Goal: Transaction & Acquisition: Purchase product/service

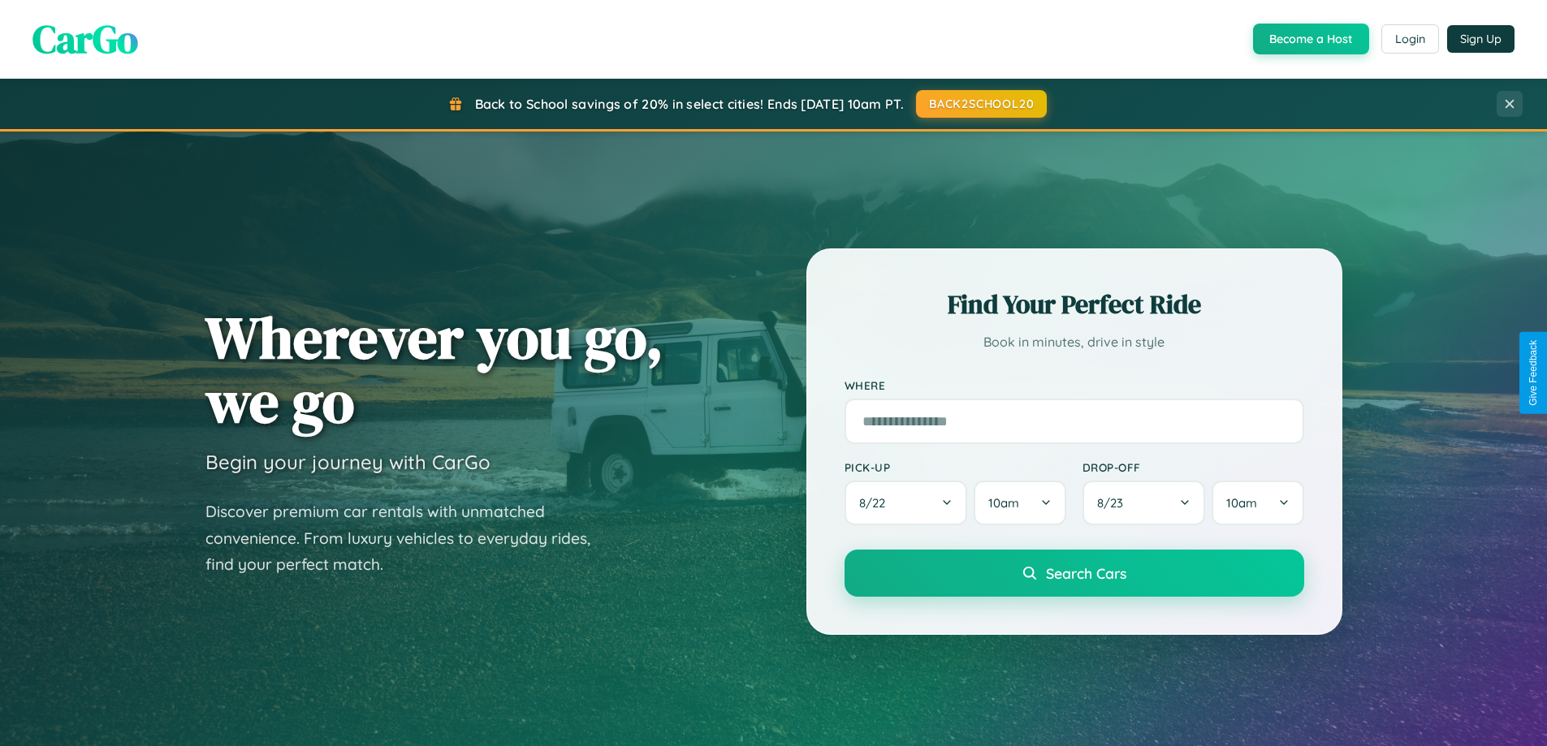
scroll to position [3125, 0]
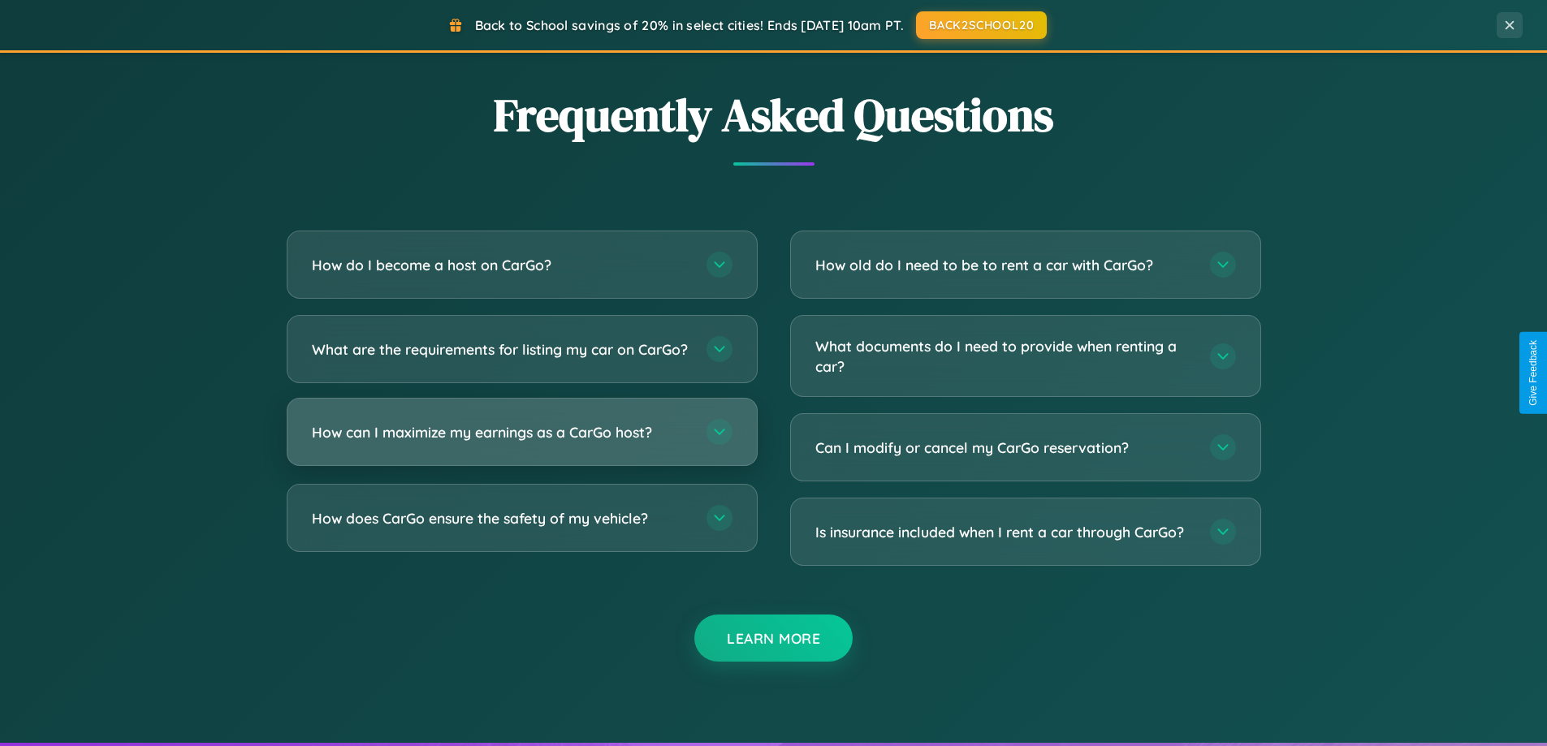
click at [521, 443] on h3 "How can I maximize my earnings as a CarGo host?" at bounding box center [501, 432] width 378 height 20
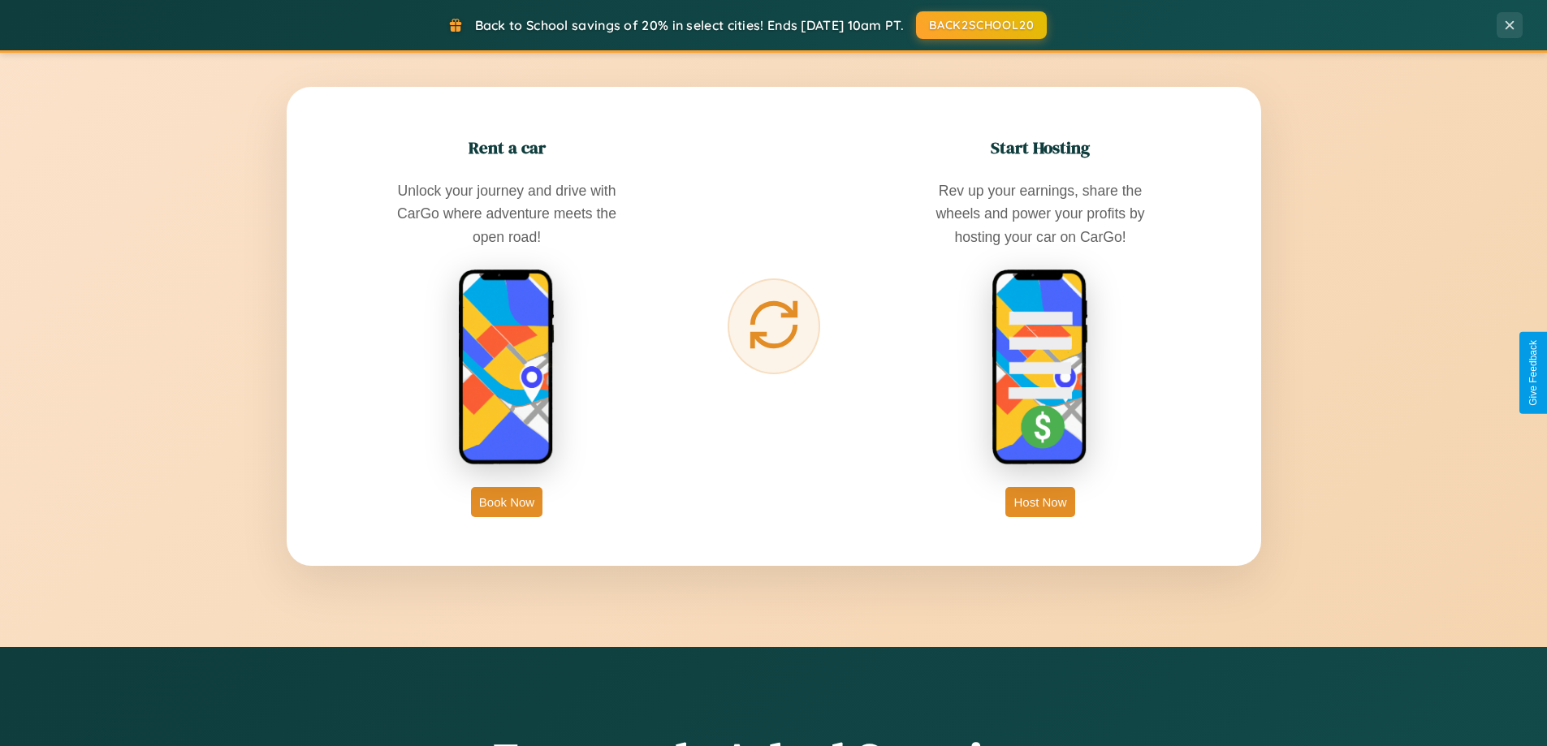
scroll to position [700, 0]
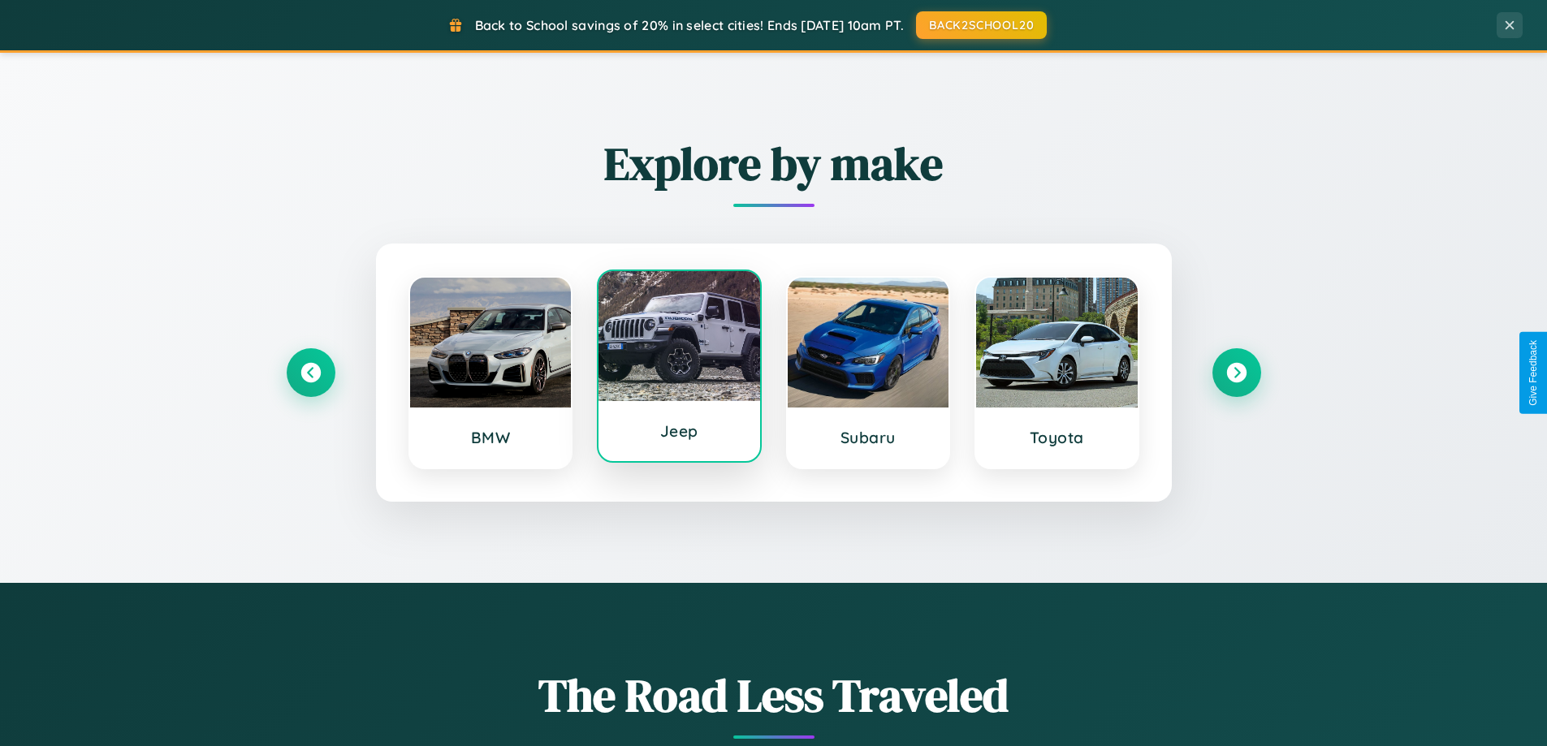
click at [679, 366] on div at bounding box center [680, 336] width 162 height 130
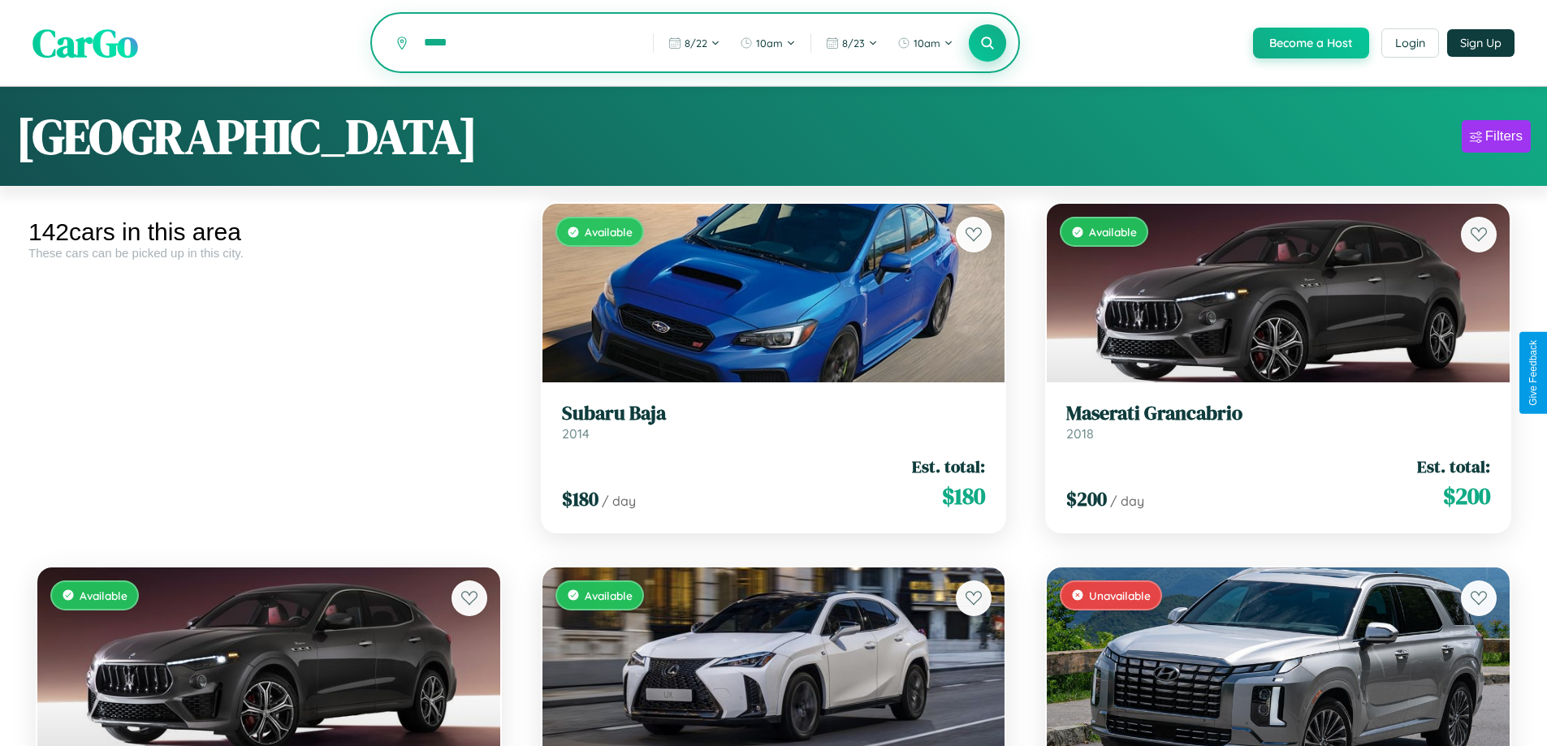
type input "*****"
click at [987, 44] on icon at bounding box center [987, 42] width 15 height 15
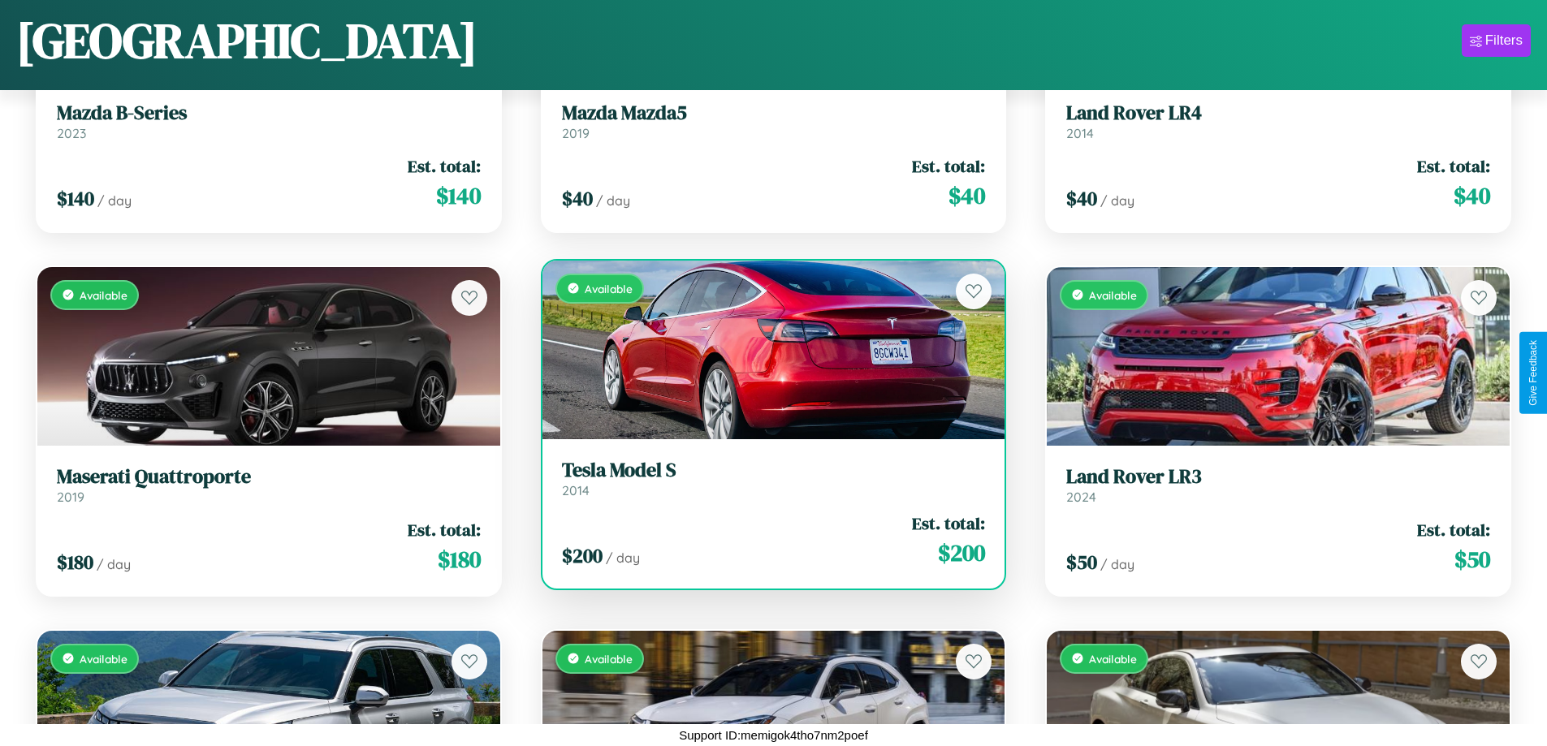
scroll to position [2047, 0]
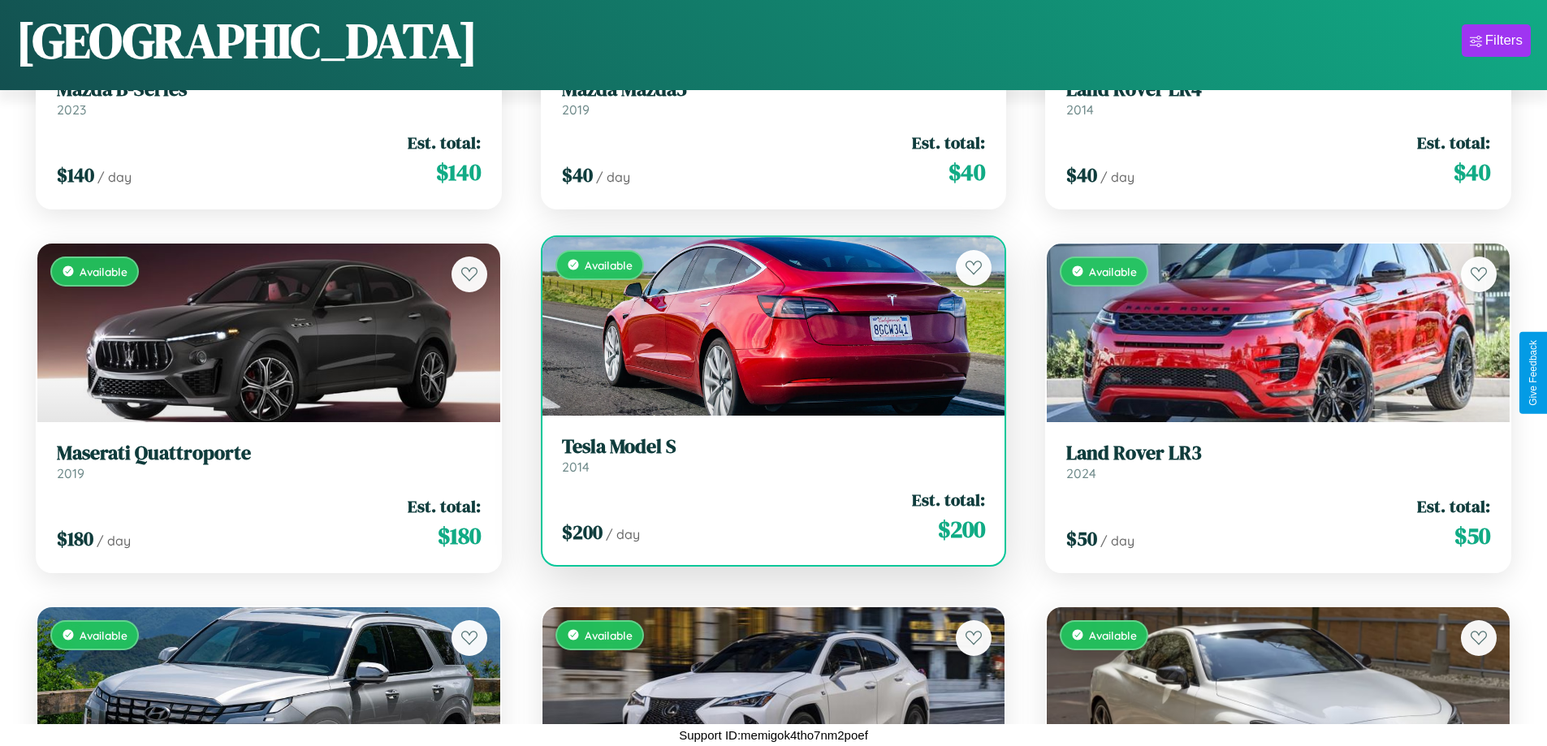
click at [767, 521] on div "$ 200 / day Est. total: $ 200" at bounding box center [774, 517] width 424 height 58
click at [767, 517] on div "$ 200 / day Est. total: $ 200" at bounding box center [774, 517] width 424 height 58
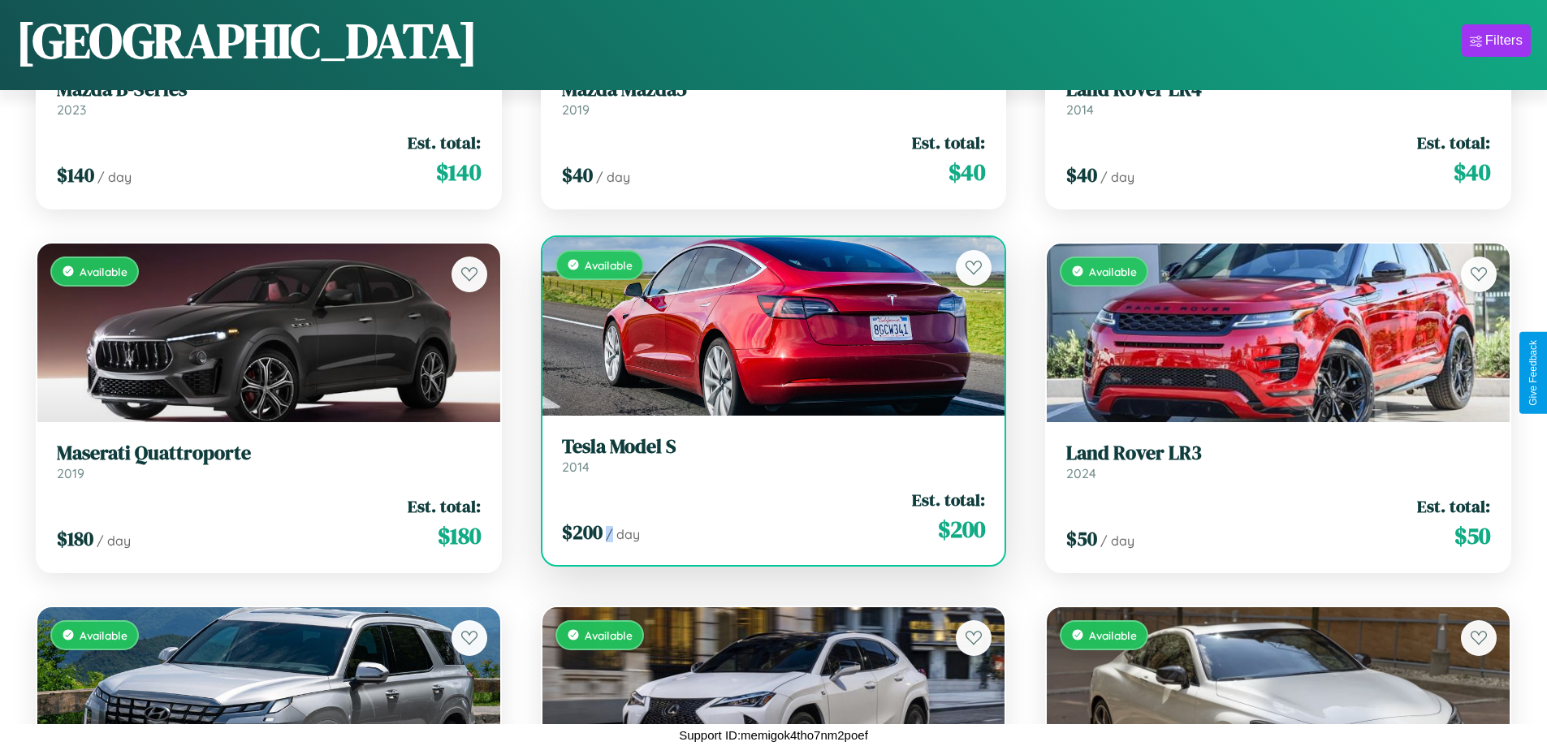
click at [767, 517] on div "$ 200 / day Est. total: $ 200" at bounding box center [774, 517] width 424 height 58
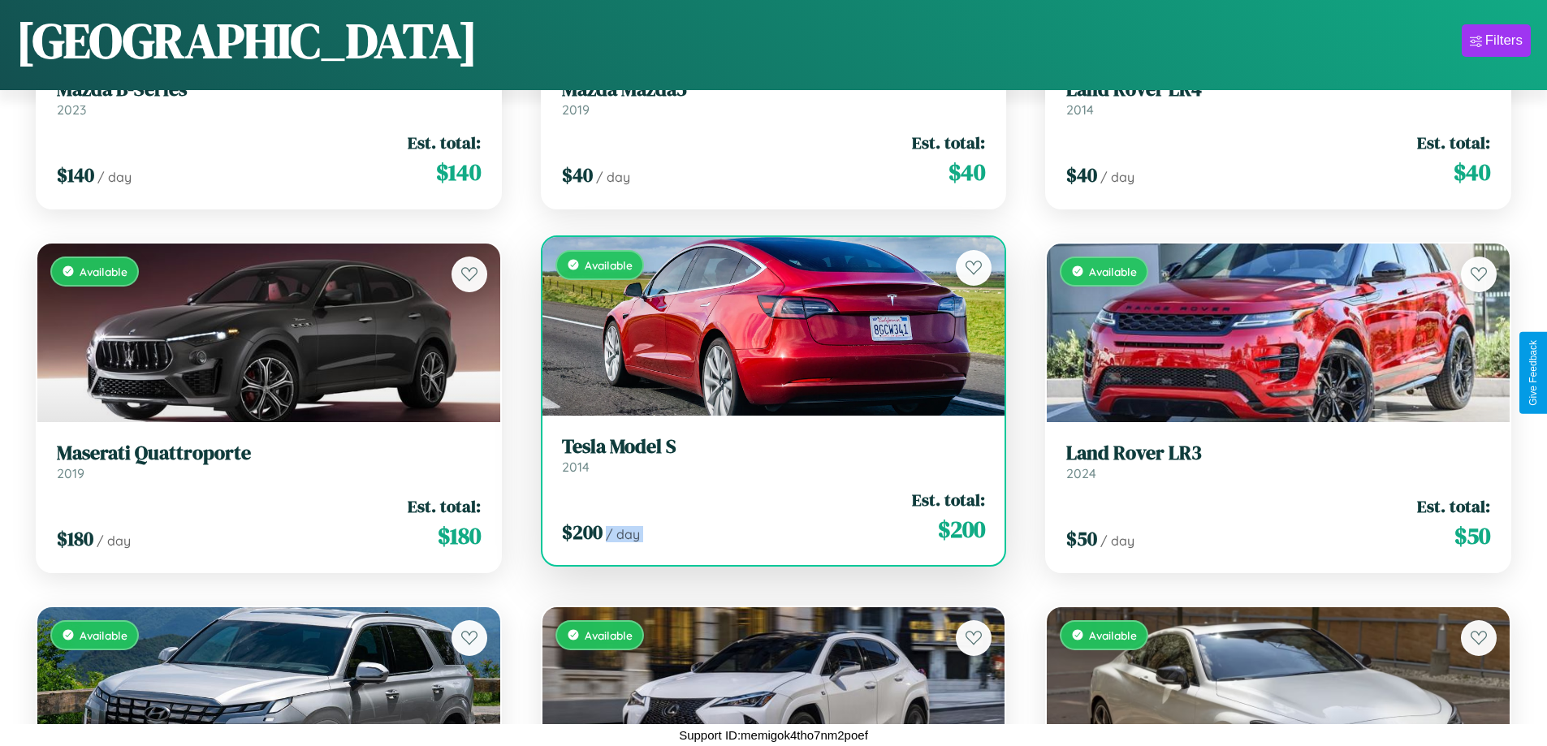
click at [767, 517] on div "$ 200 / day Est. total: $ 200" at bounding box center [774, 517] width 424 height 58
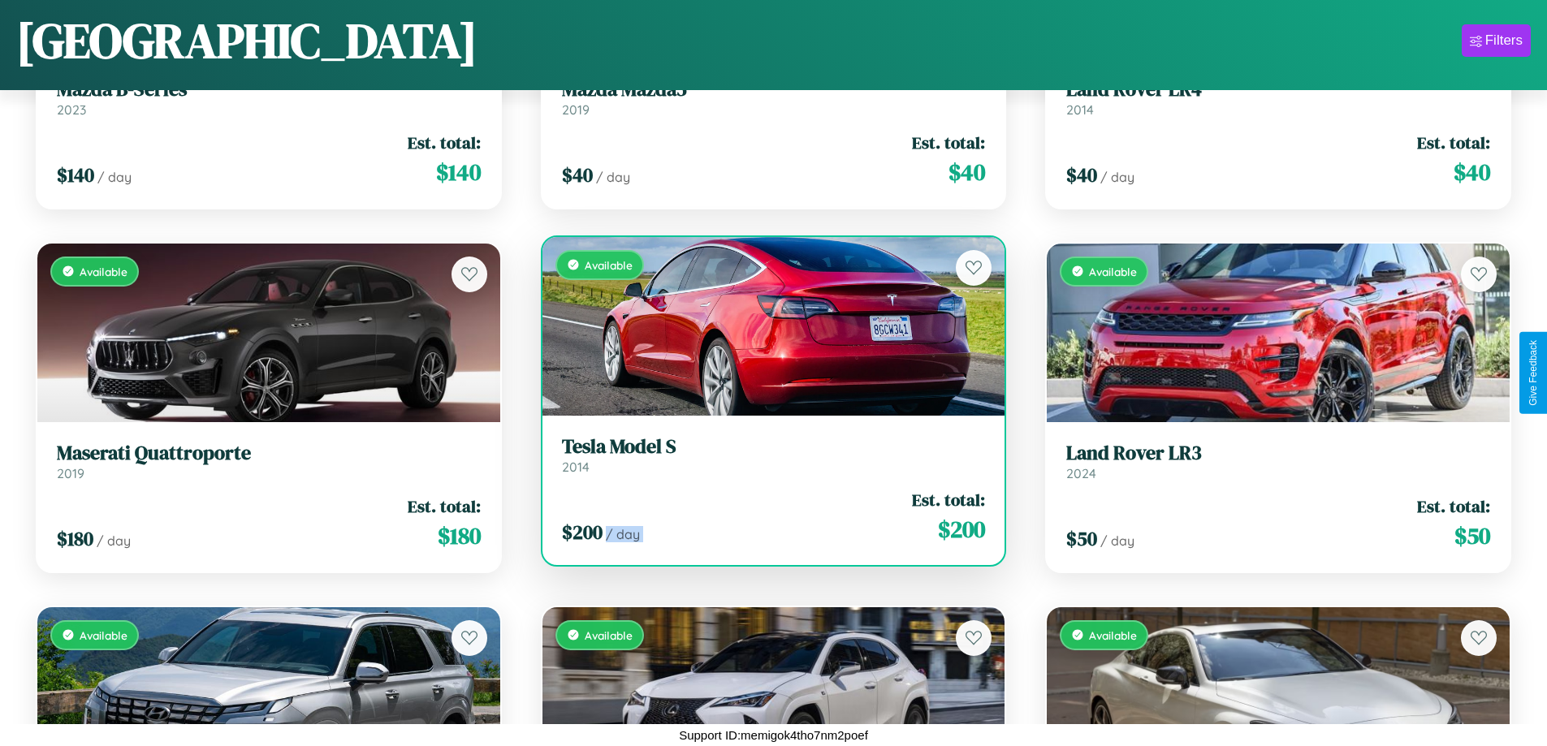
click at [767, 517] on div "$ 200 / day Est. total: $ 200" at bounding box center [774, 517] width 424 height 58
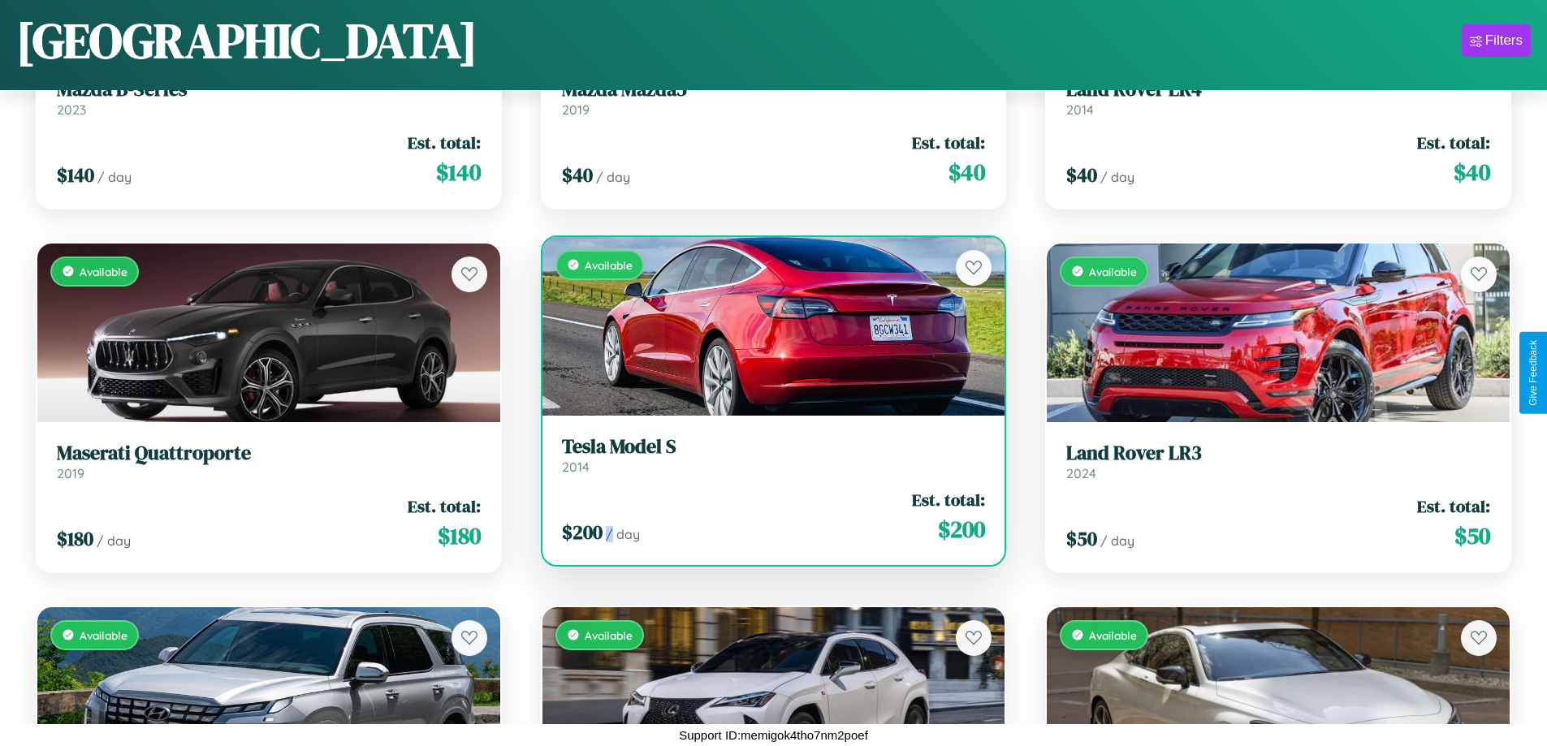
click at [767, 517] on div "$ 200 / day Est. total: $ 200" at bounding box center [774, 517] width 424 height 58
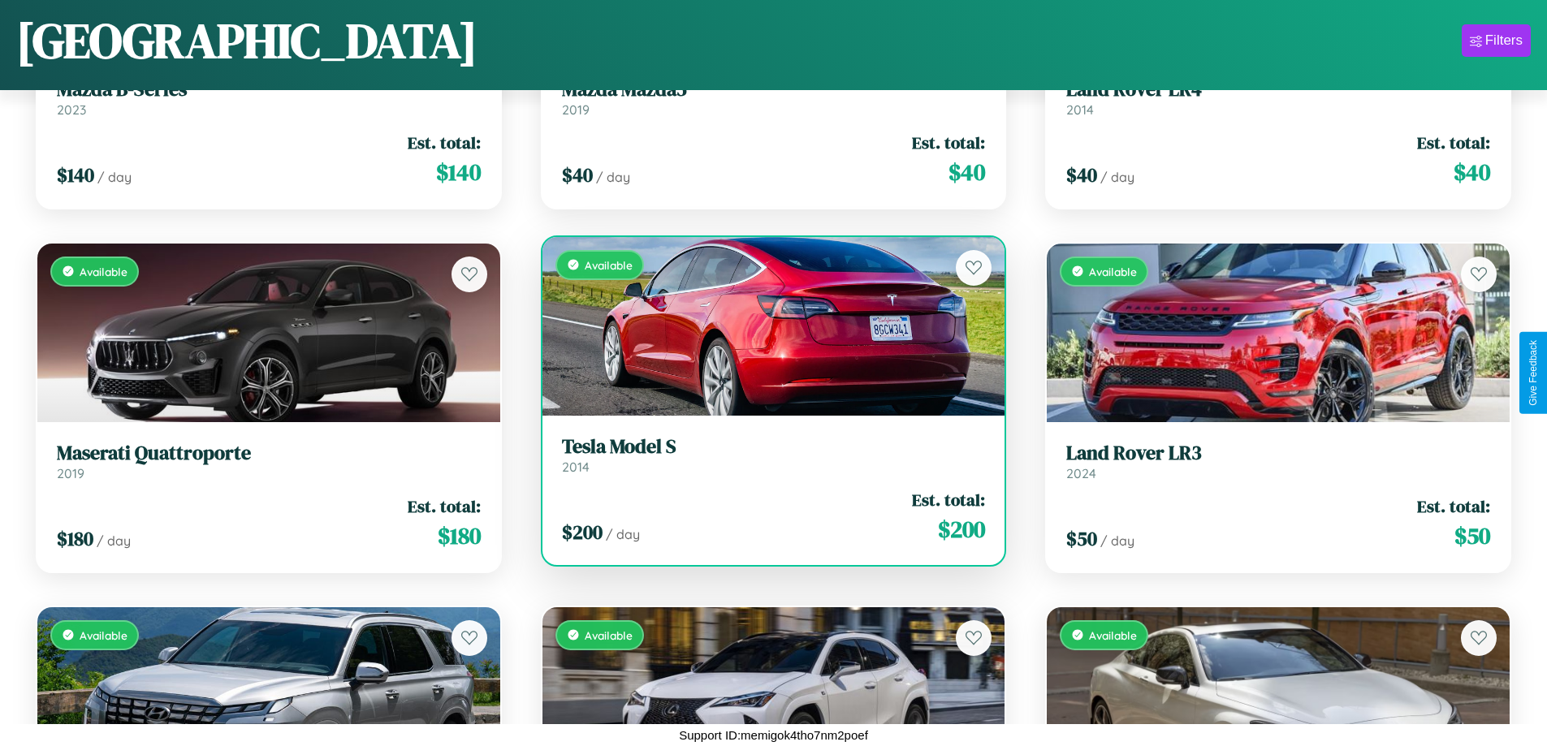
click at [767, 455] on h3 "Tesla Model S" at bounding box center [774, 447] width 424 height 24
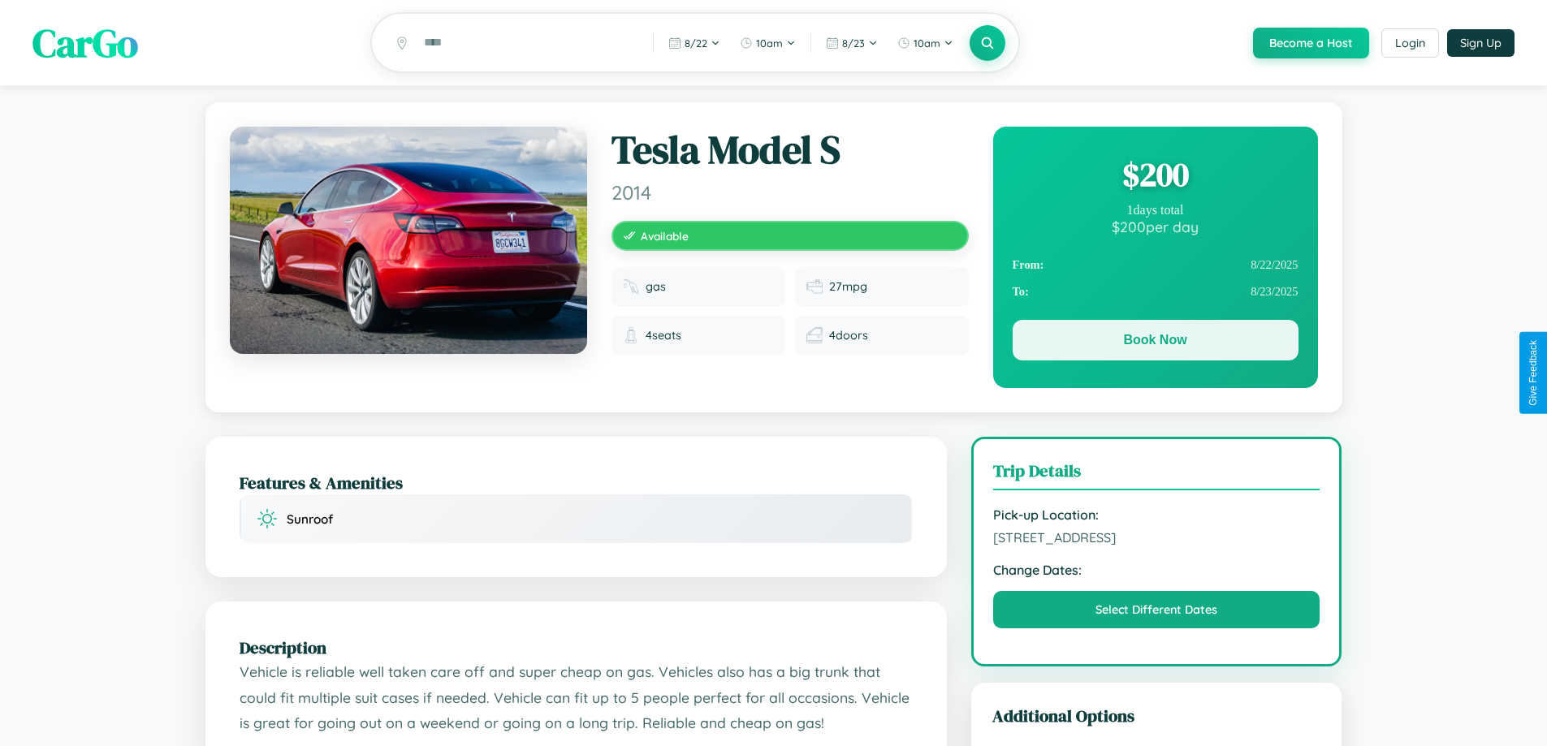
click at [1155, 344] on button "Book Now" at bounding box center [1156, 340] width 286 height 41
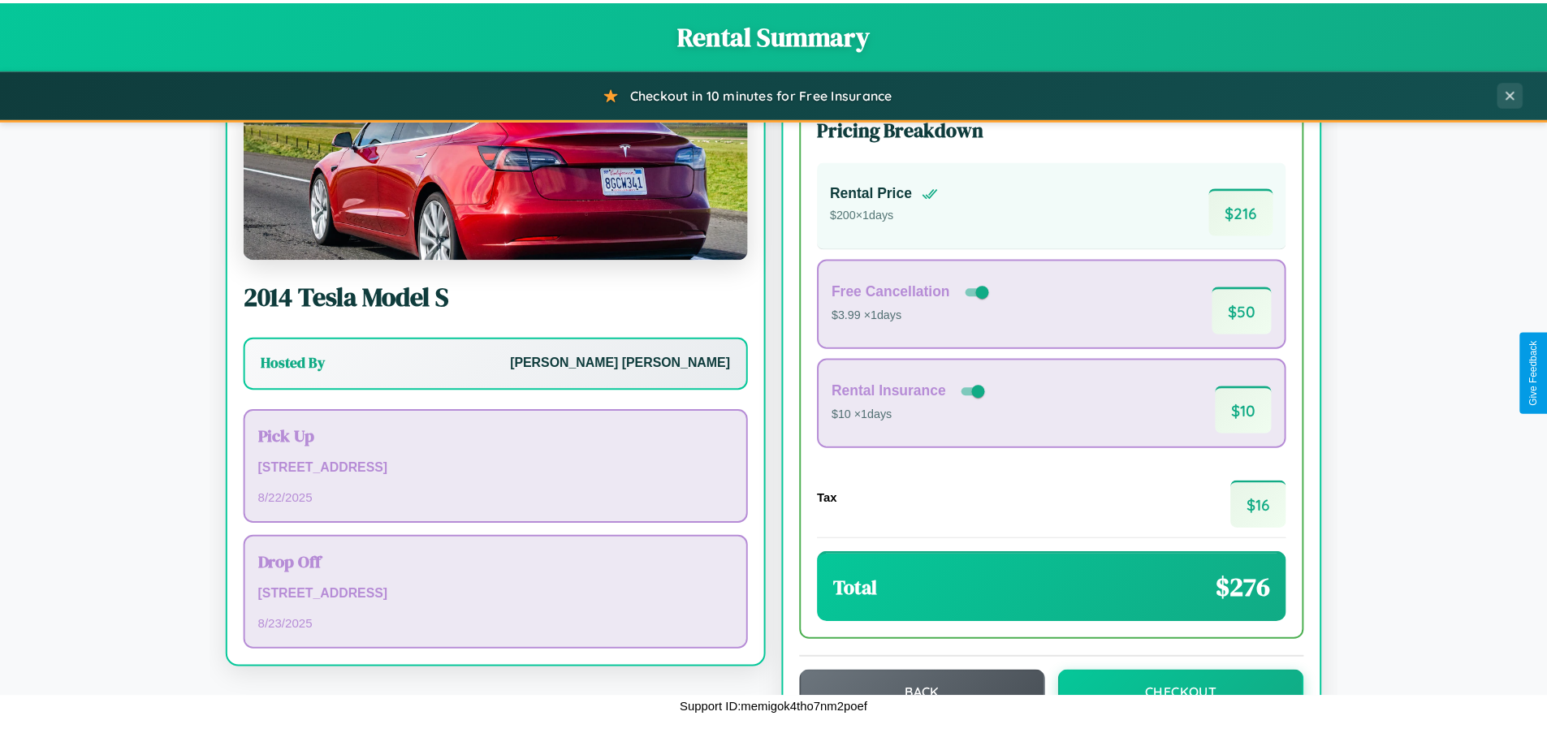
scroll to position [111, 0]
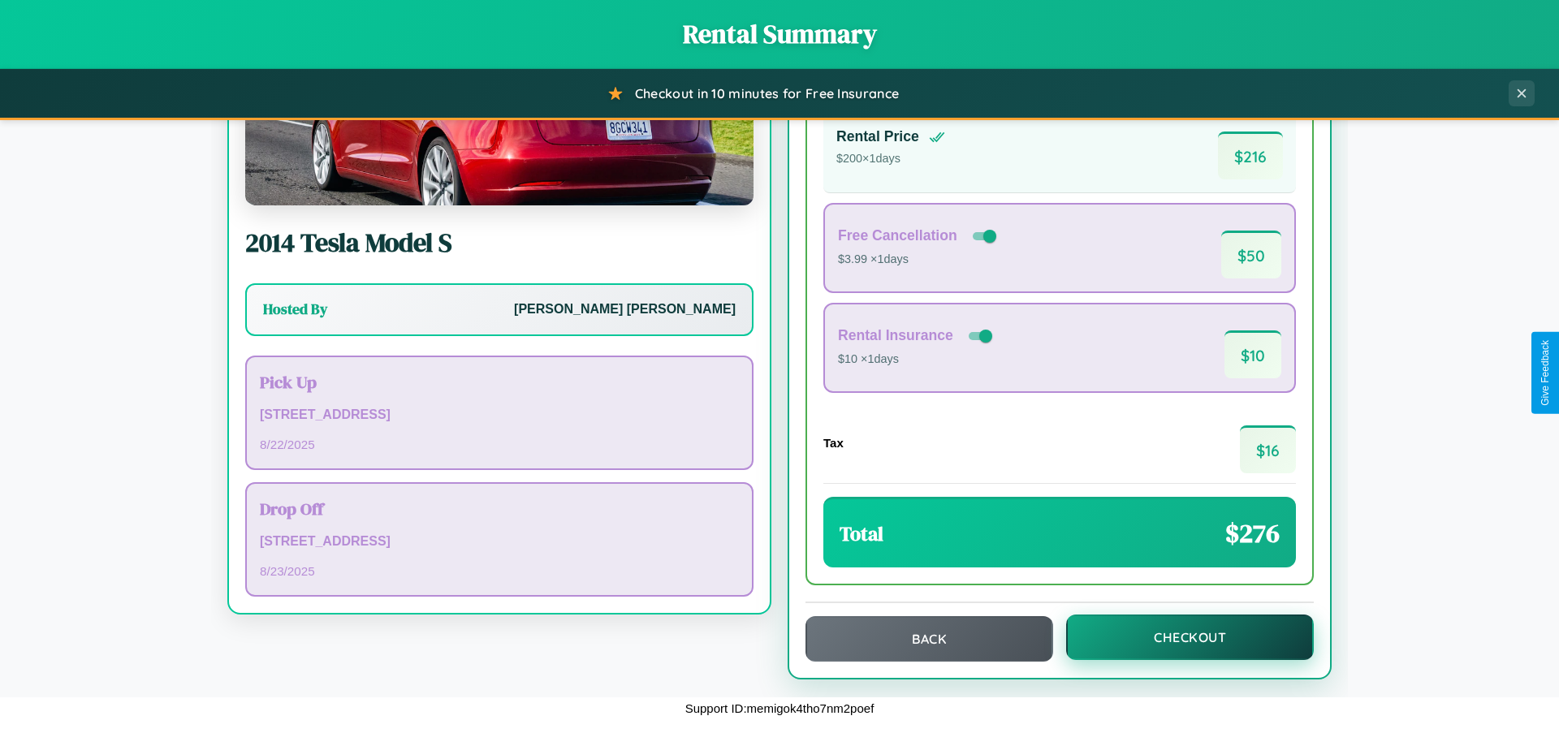
click at [1179, 638] on button "Checkout" at bounding box center [1190, 637] width 248 height 45
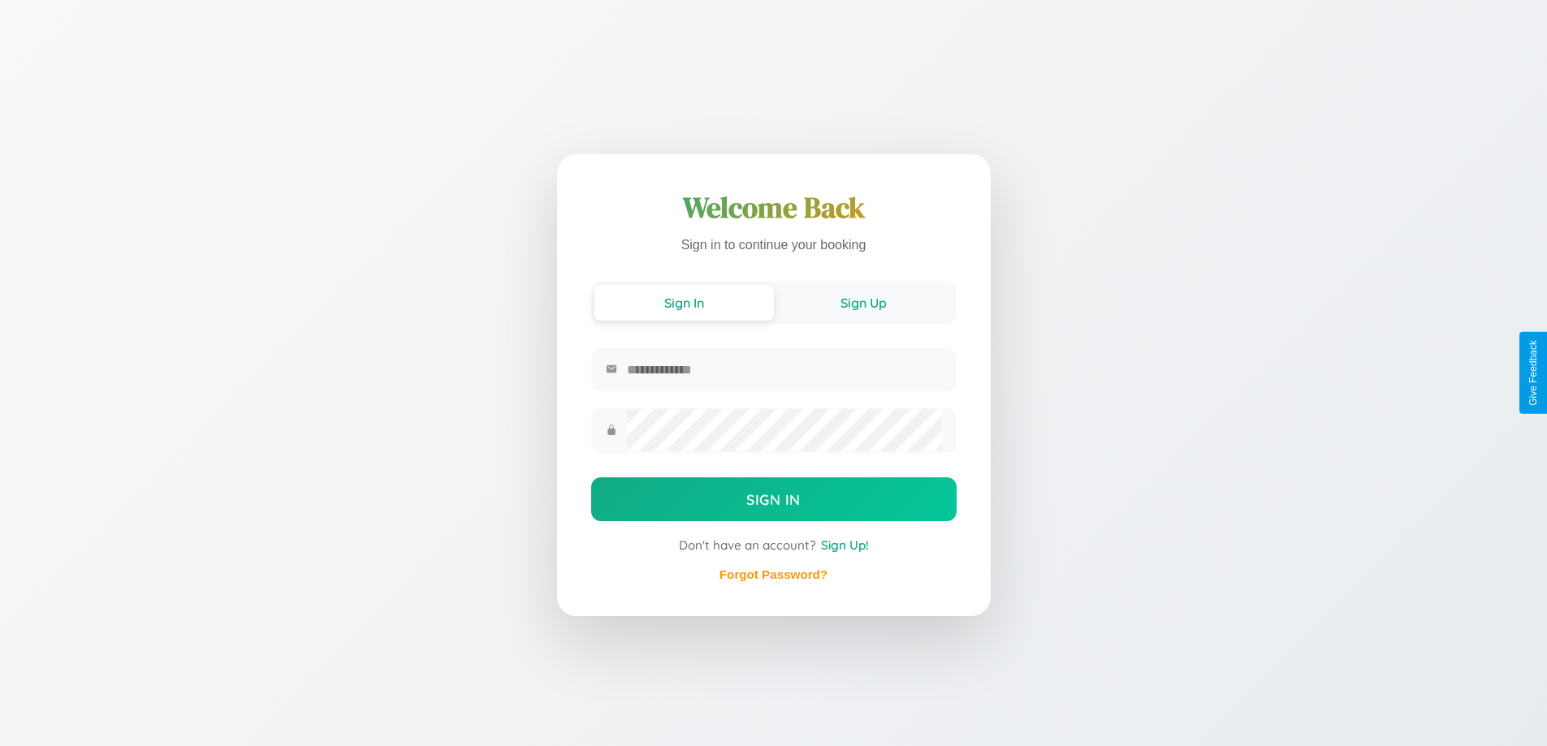
click at [863, 301] on button "Sign Up" at bounding box center [863, 303] width 179 height 36
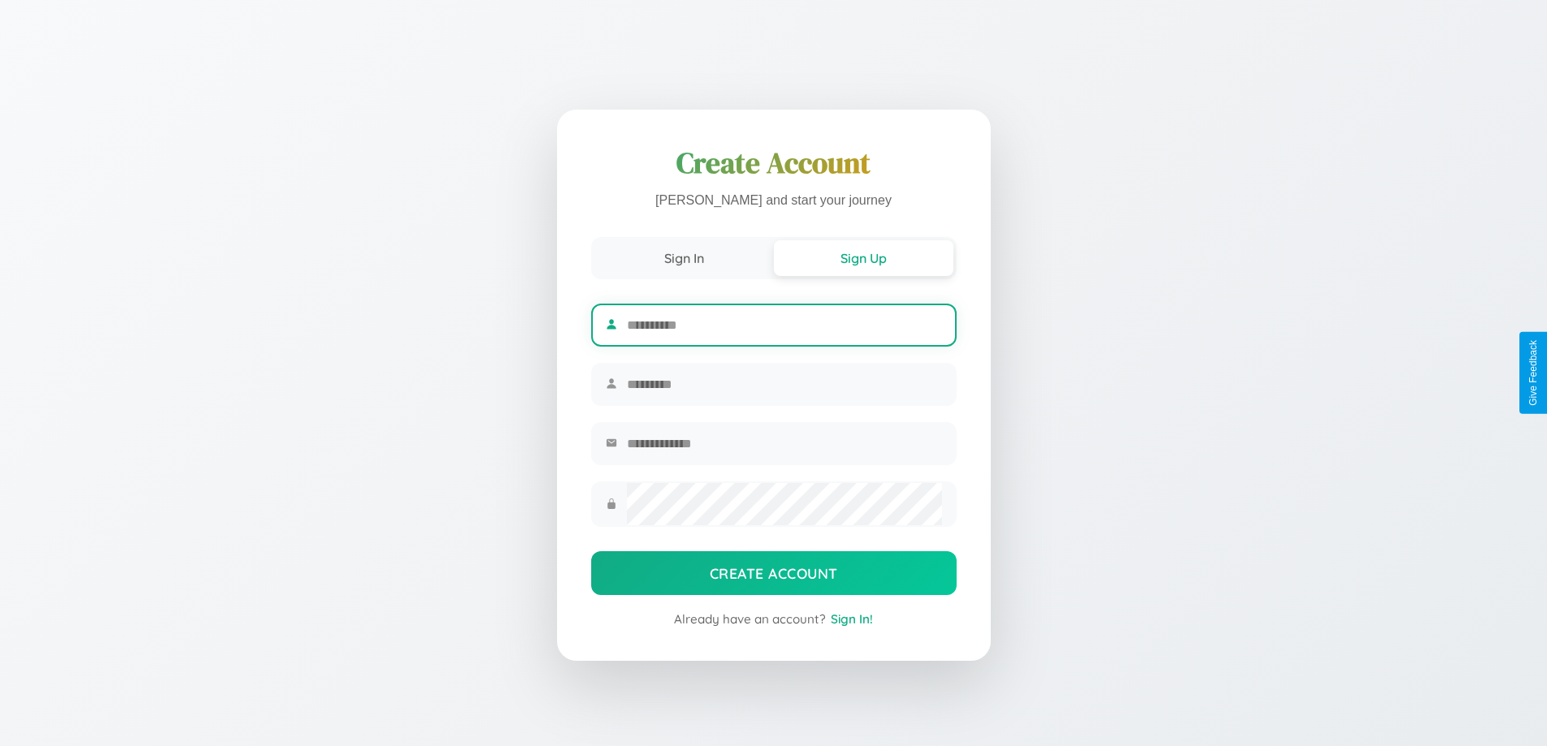
click at [784, 322] on input "text" at bounding box center [784, 325] width 314 height 40
type input "********"
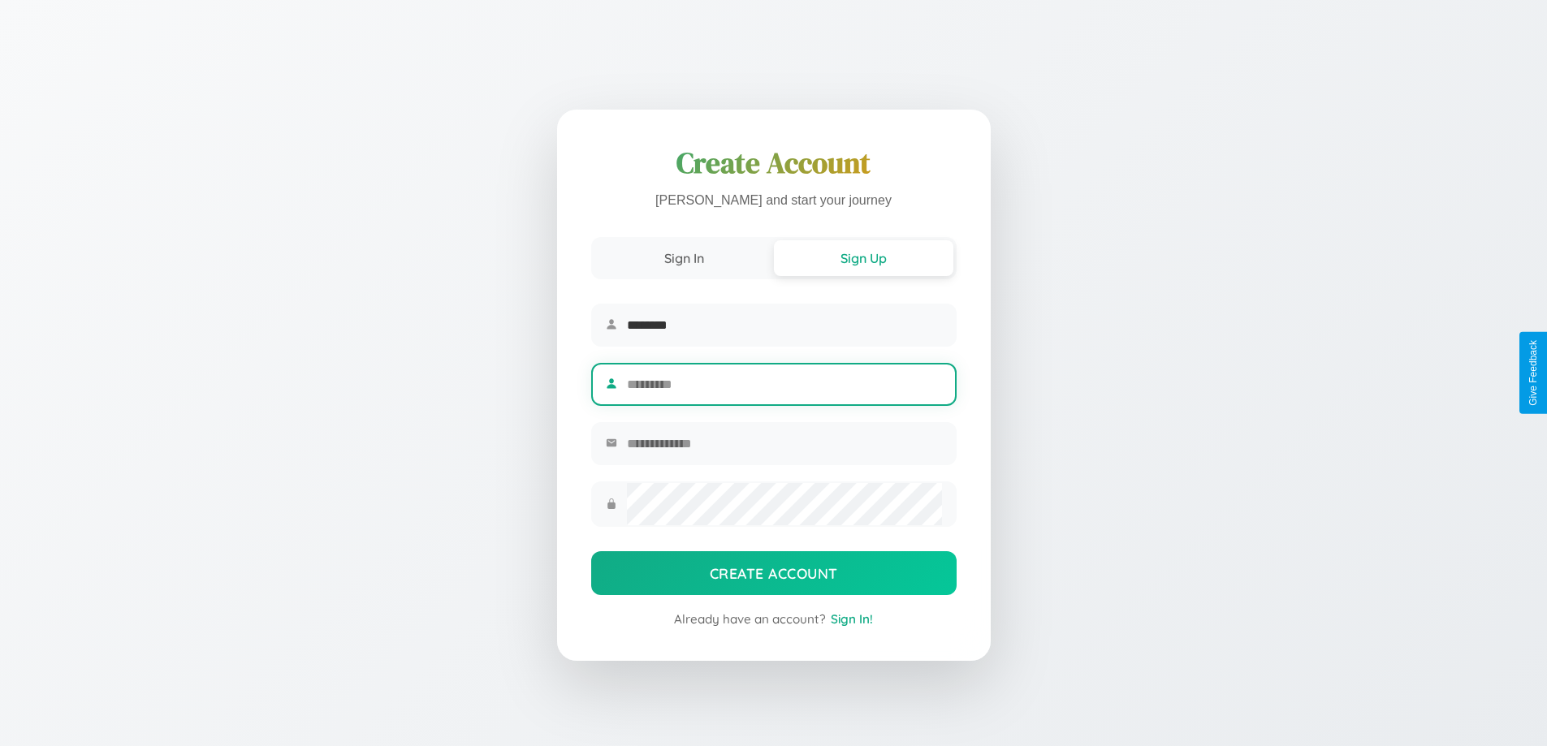
click at [784, 384] on input "text" at bounding box center [784, 385] width 314 height 40
type input "*****"
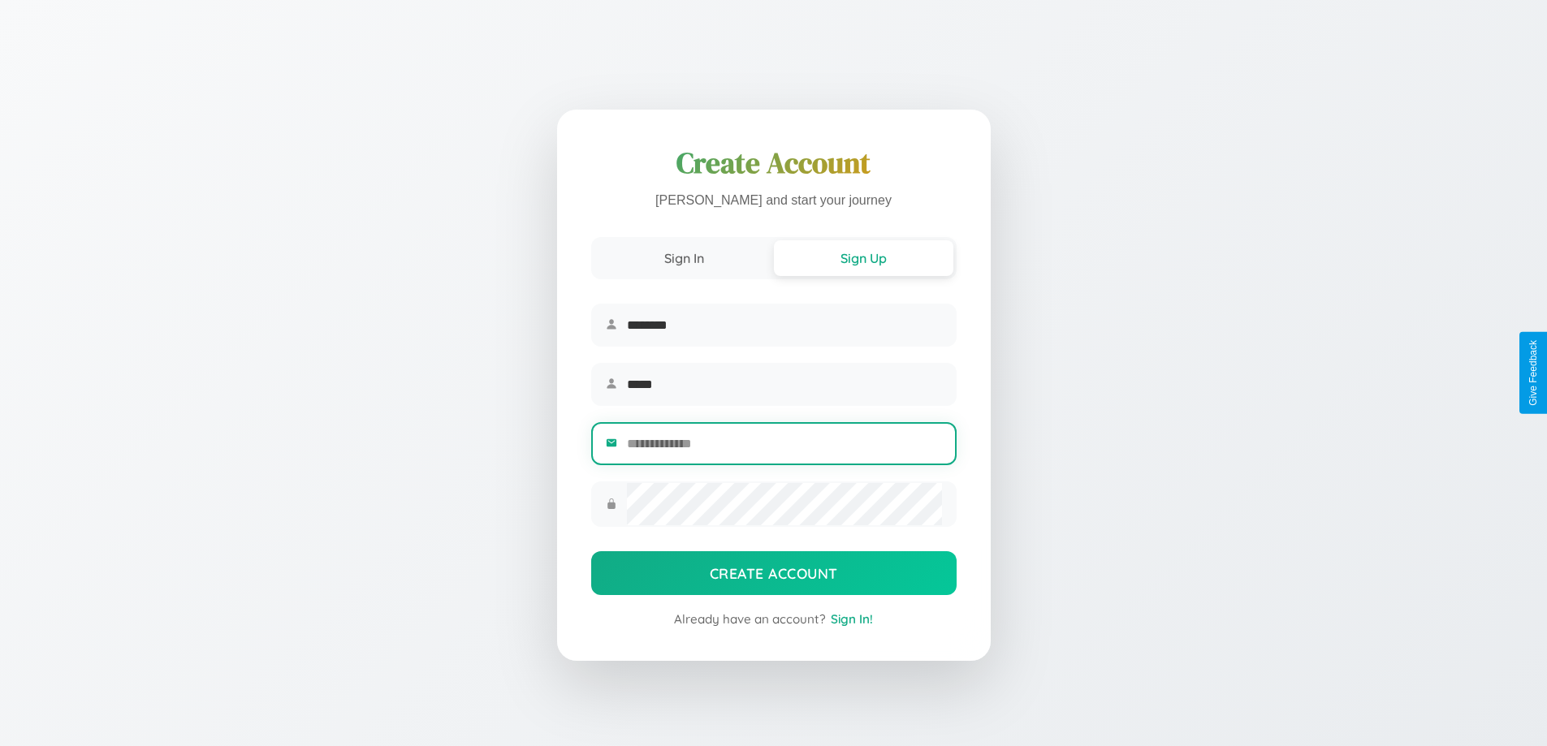
click at [784, 446] on input "email" at bounding box center [784, 444] width 314 height 40
type input "**********"
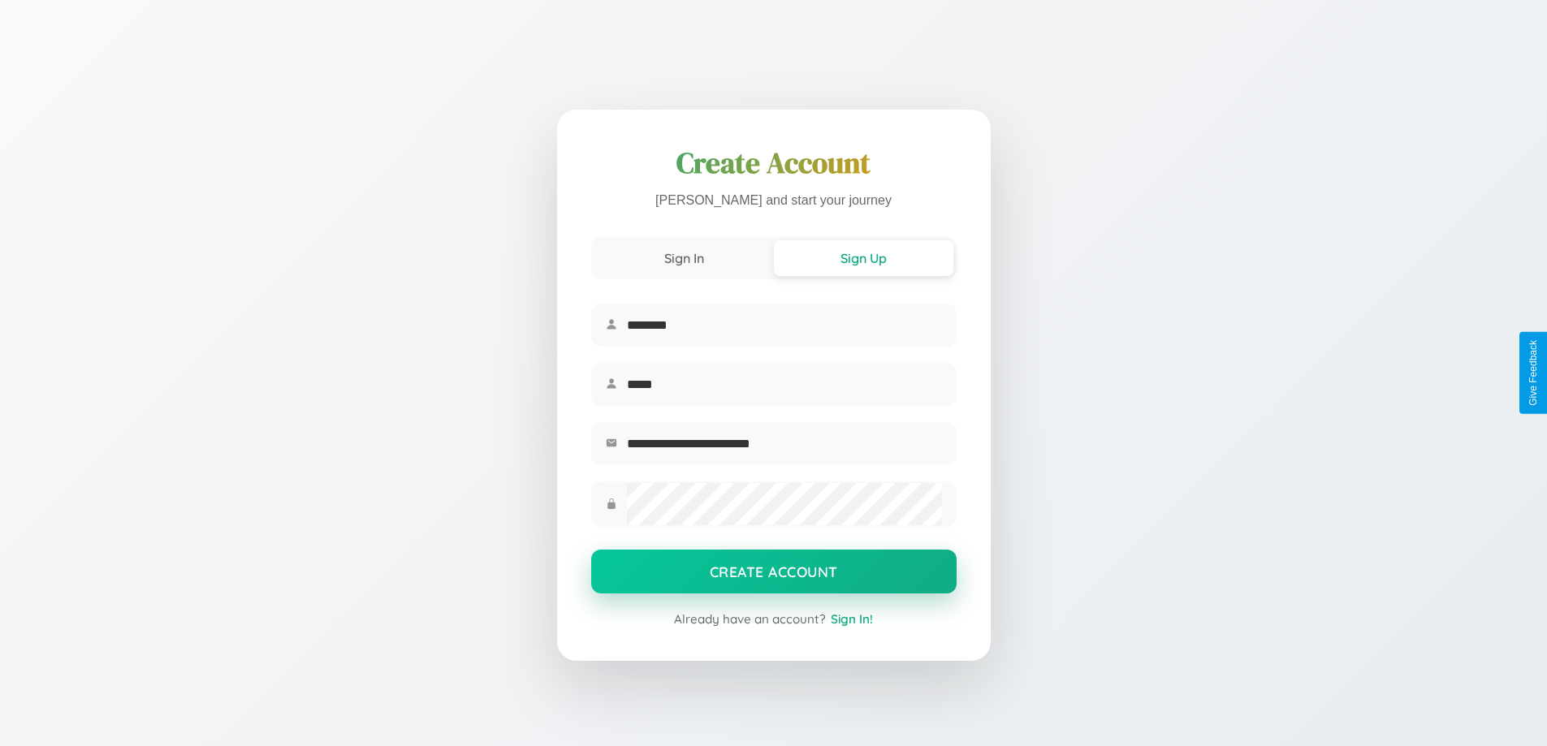
click at [773, 577] on button "Create Account" at bounding box center [773, 572] width 365 height 44
